Goal: Navigation & Orientation: Find specific page/section

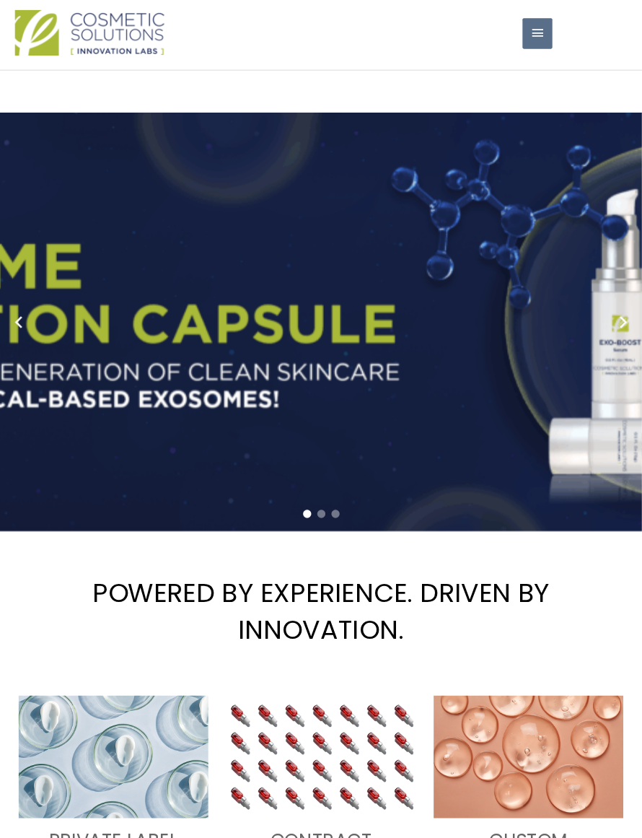
scroll to position [38, 0]
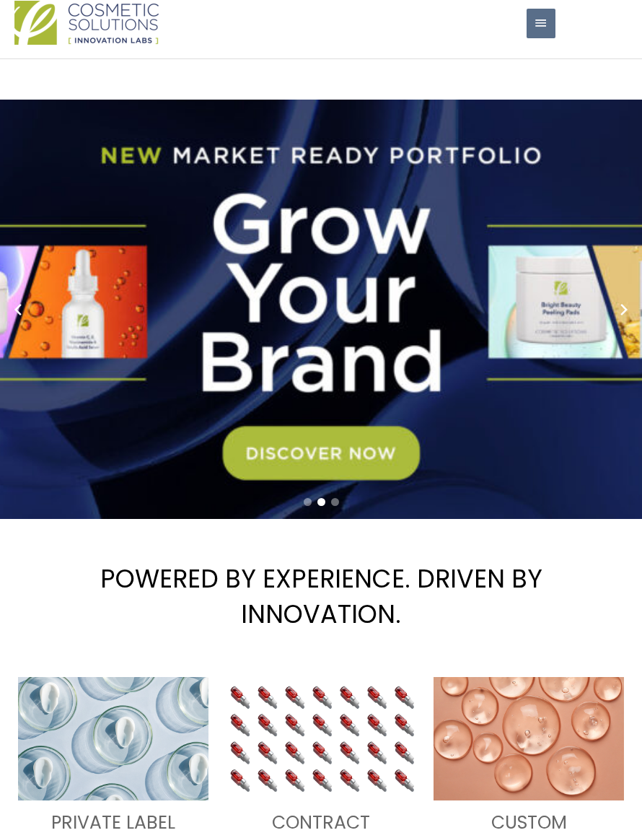
click at [539, 38] on span "button" at bounding box center [541, 24] width 14 height 30
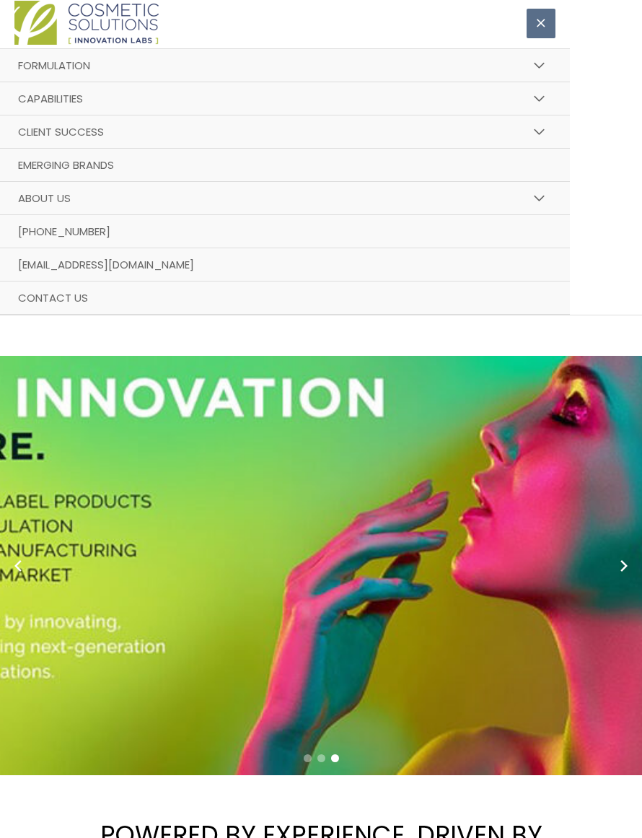
click at [545, 83] on button "Menu Toggle" at bounding box center [540, 65] width 32 height 35
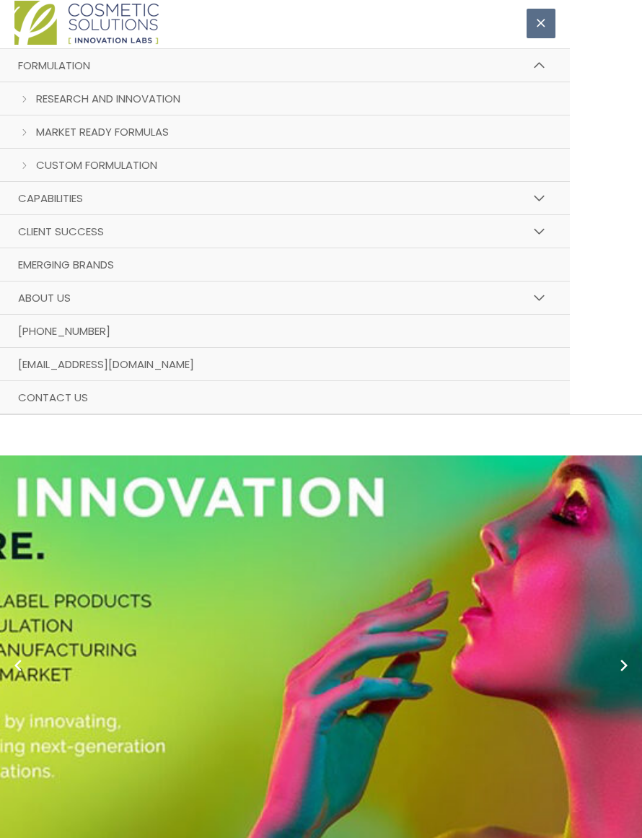
click at [547, 83] on button "Menu Toggle" at bounding box center [540, 65] width 32 height 35
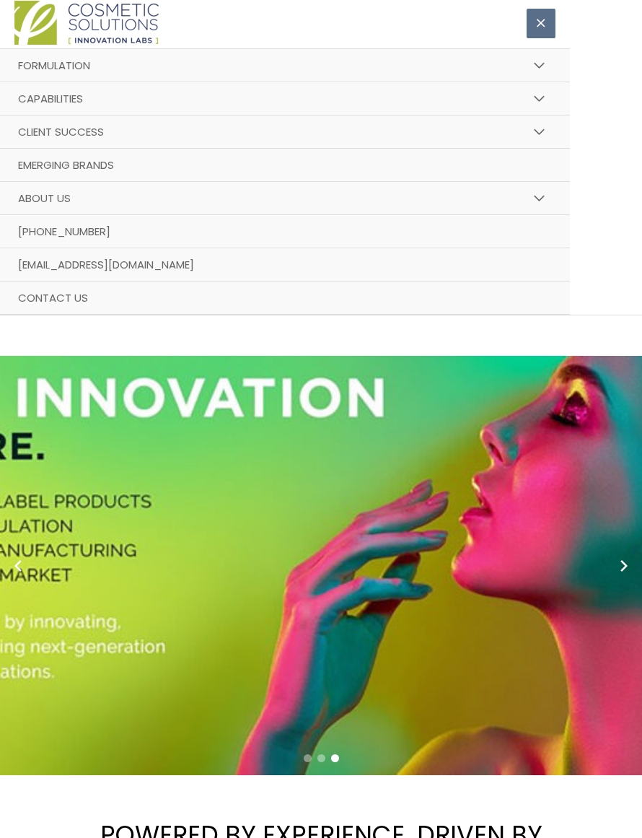
click at [531, 38] on button "Main Menu" at bounding box center [541, 24] width 29 height 30
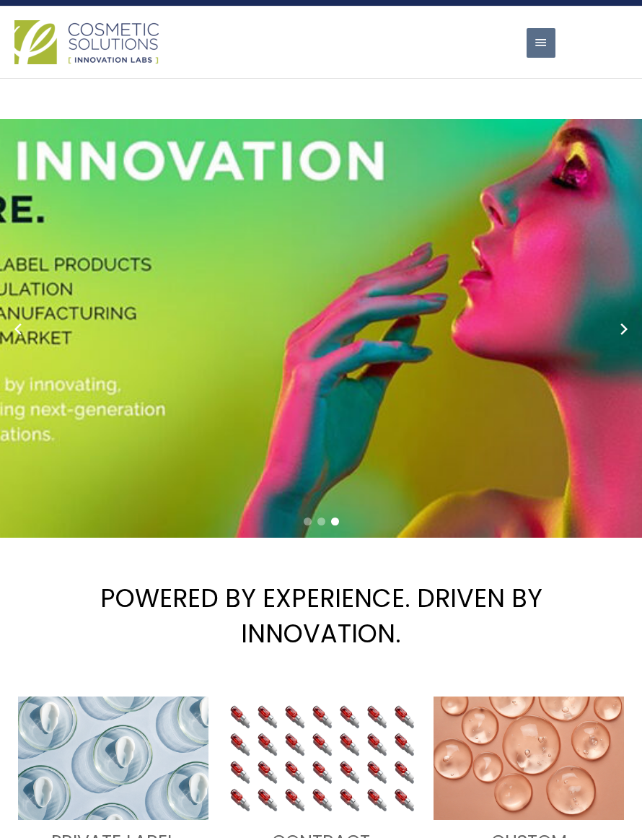
scroll to position [0, 0]
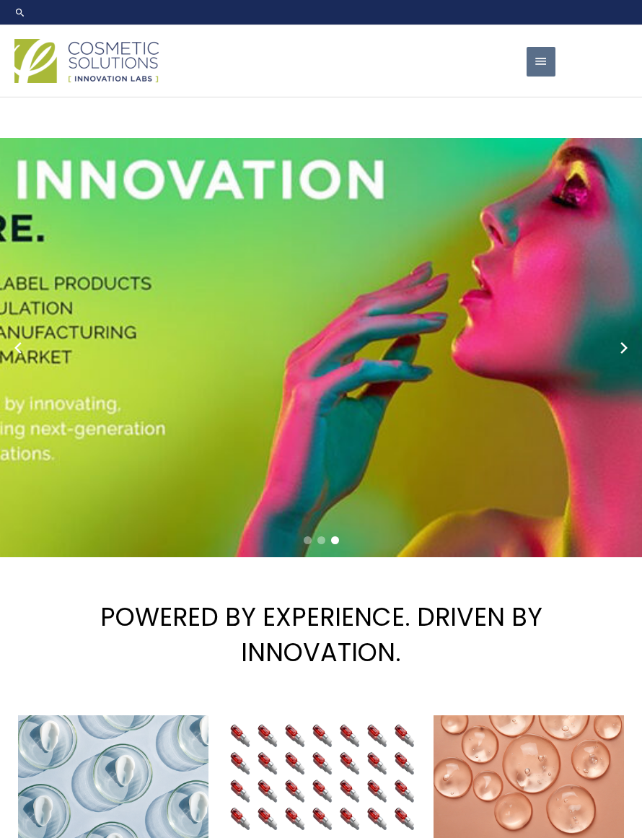
click at [538, 77] on span "button" at bounding box center [541, 62] width 14 height 30
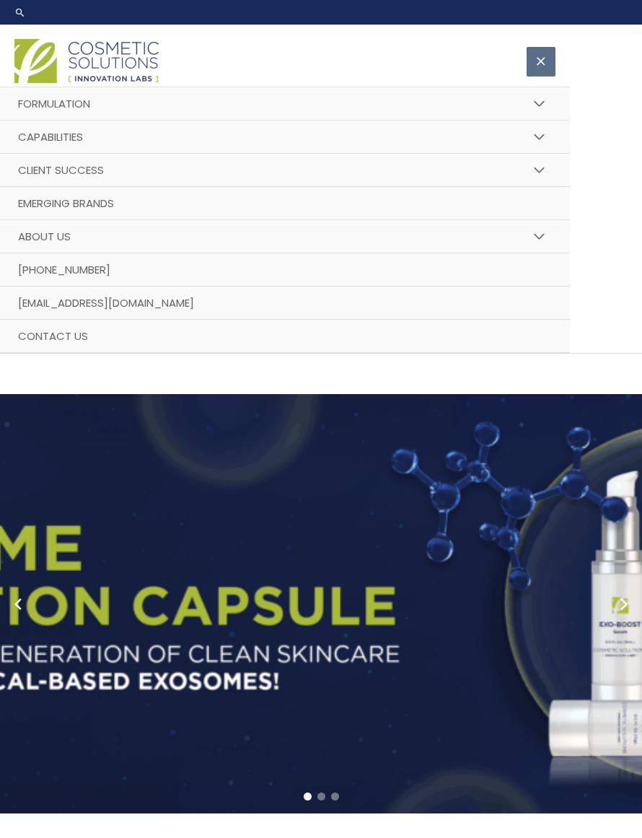
click at [545, 154] on button "Menu Toggle" at bounding box center [540, 137] width 32 height 35
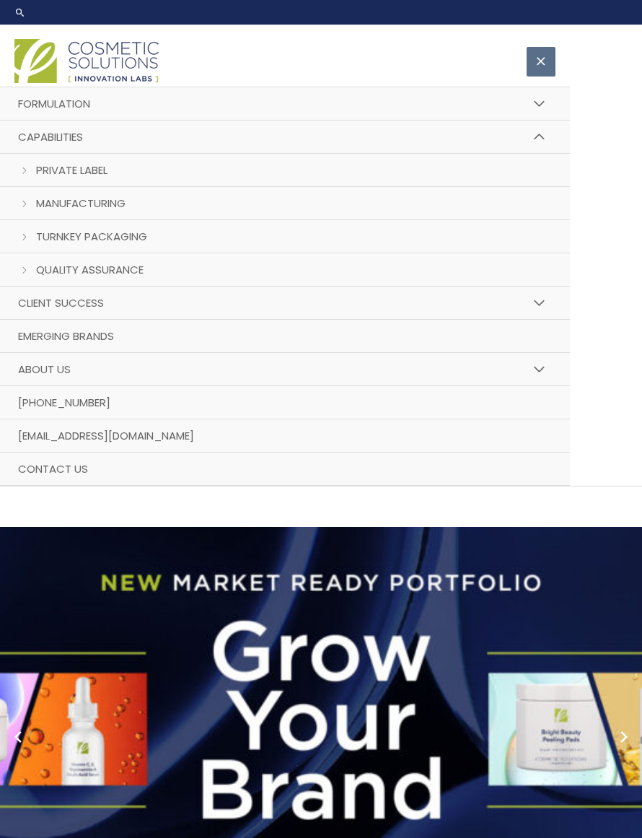
click at [51, 211] on span "Manufacturing" at bounding box center [80, 203] width 89 height 15
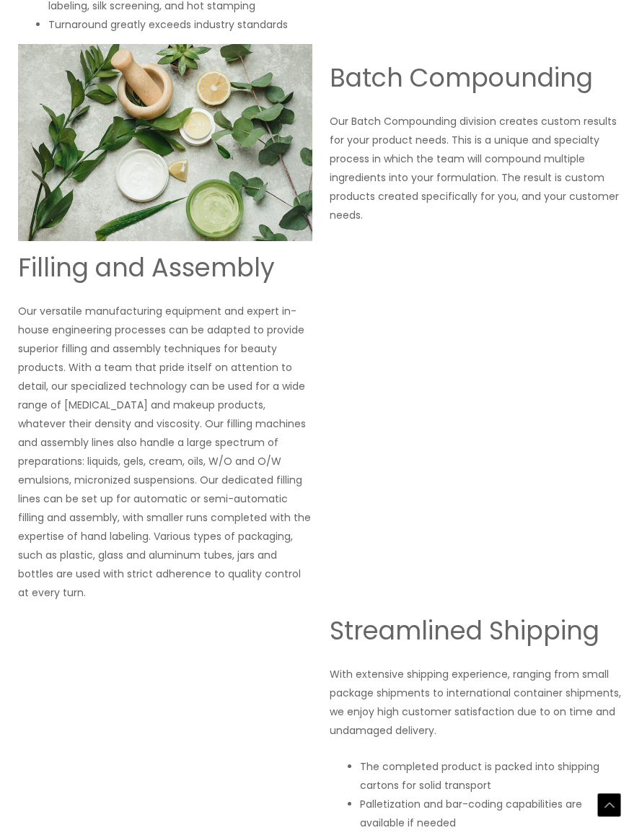
scroll to position [1840, 0]
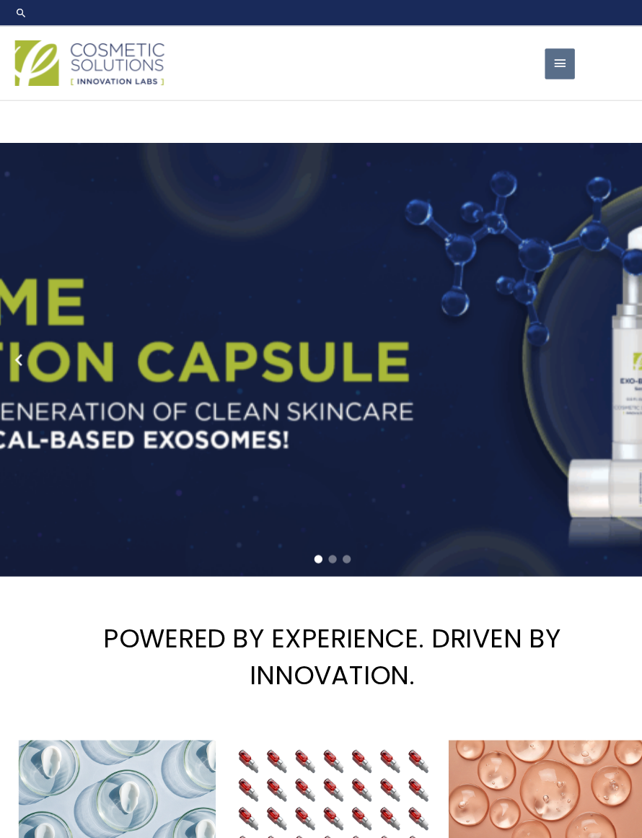
scroll to position [3, 0]
